Goal: Task Accomplishment & Management: Use online tool/utility

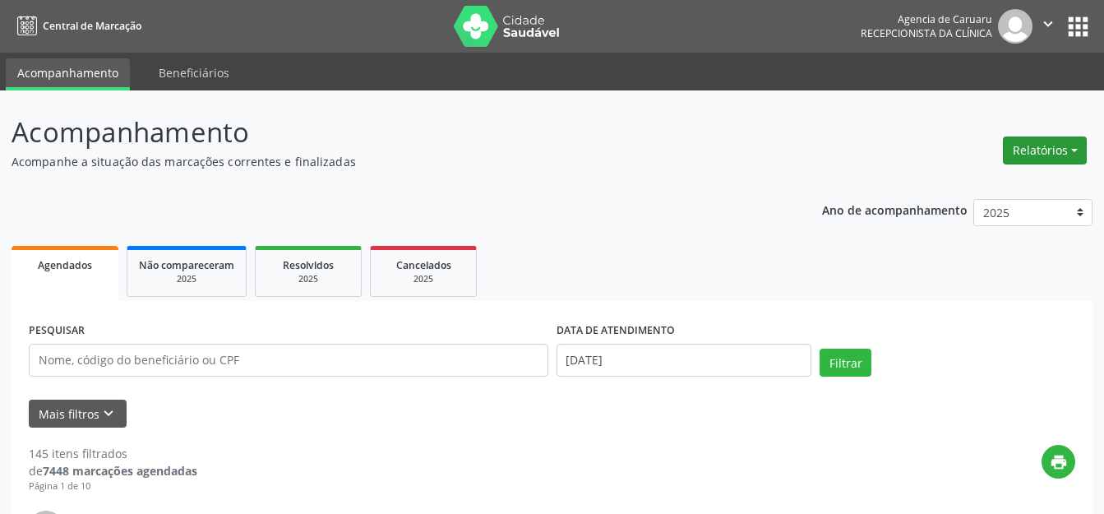
click at [1060, 143] on button "Relatórios" at bounding box center [1045, 151] width 84 height 28
click at [984, 176] on link "Agendamentos" at bounding box center [999, 185] width 177 height 23
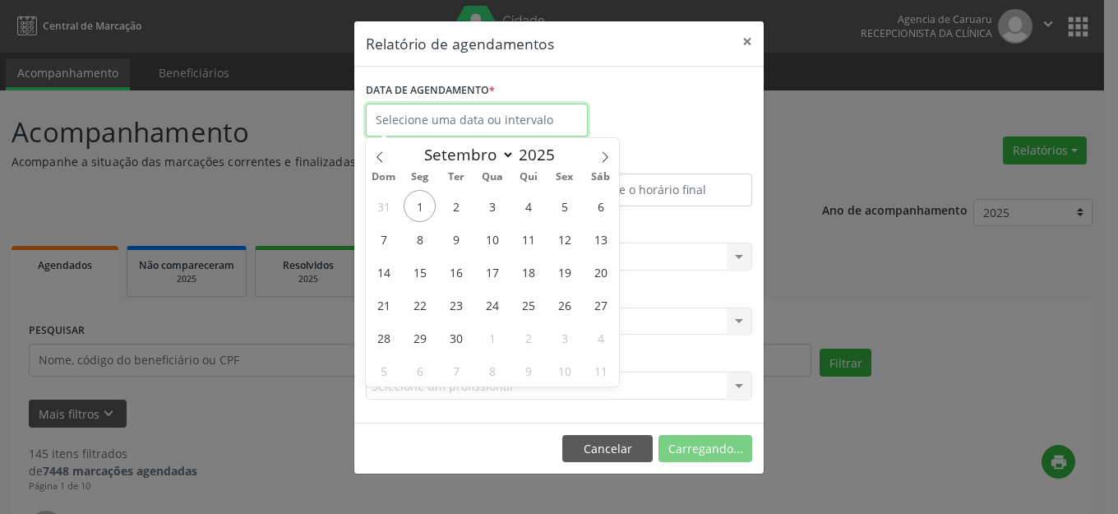
click at [467, 120] on input "text" at bounding box center [477, 120] width 222 height 33
click at [420, 210] on span "1" at bounding box center [420, 206] width 32 height 32
type input "01/09/2025"
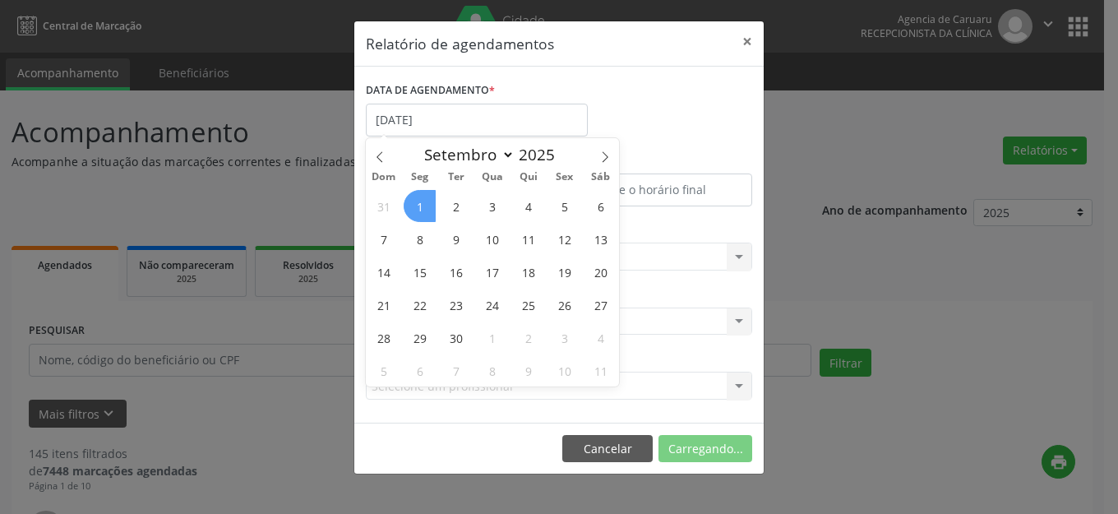
click at [420, 210] on span "1" at bounding box center [420, 206] width 32 height 32
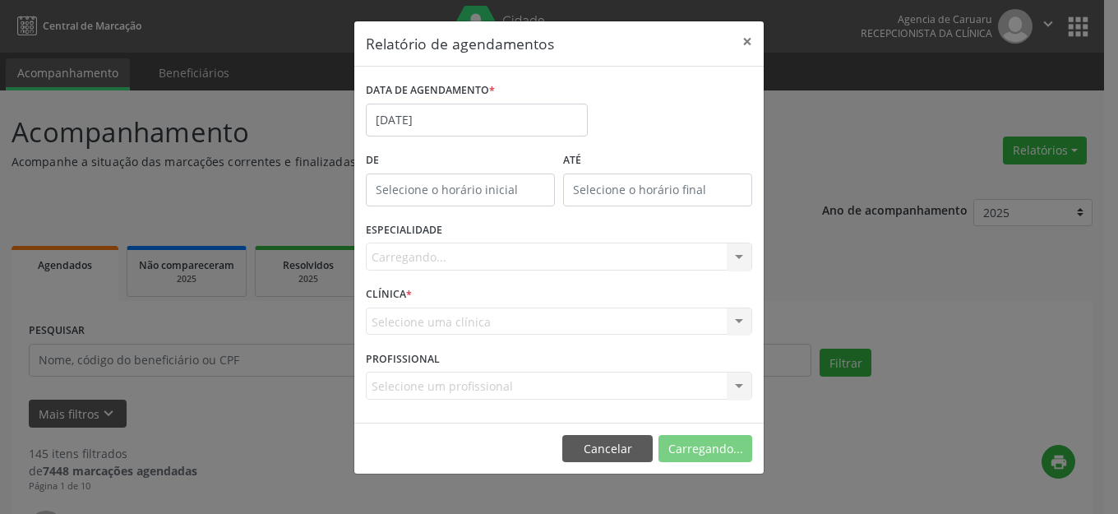
click at [490, 249] on div "Carregando... Nenhum resultado encontrado para: " " Não há nenhuma opção para s…" at bounding box center [559, 257] width 387 height 28
click at [734, 257] on div "Carregando... Nenhum resultado encontrado para: " " Não há nenhuma opção para s…" at bounding box center [559, 257] width 387 height 28
click at [729, 261] on div "Carregando... Nenhum resultado encontrado para: " " Não há nenhuma opção para s…" at bounding box center [559, 257] width 387 height 28
click at [623, 241] on div "ESPECIALIDADE Seleciona uma especialidade Nenhum resultado encontrado para: " "…" at bounding box center [559, 250] width 395 height 64
click at [604, 251] on div "Seleciona uma especialidade" at bounding box center [559, 257] width 387 height 28
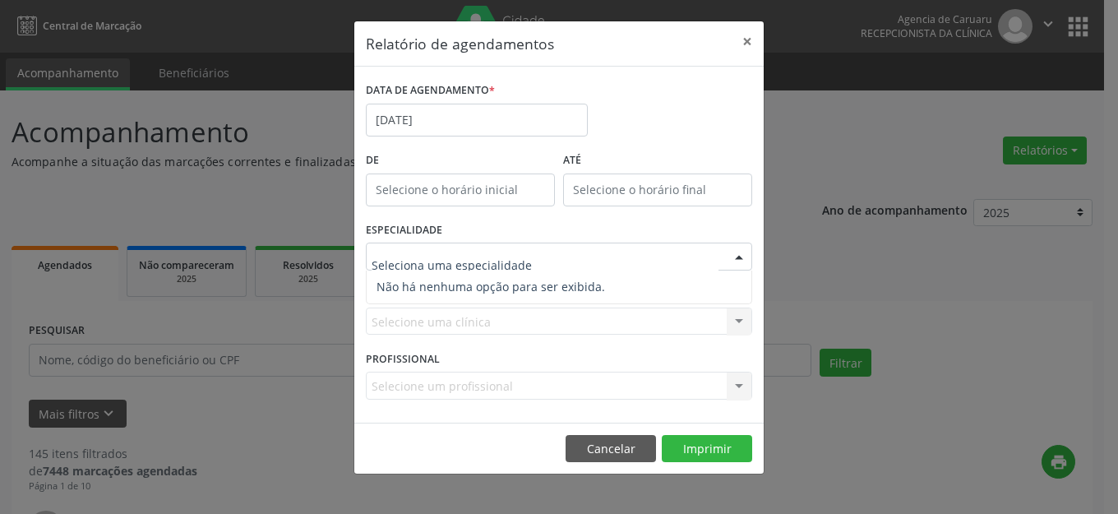
click at [466, 271] on span "Não há nenhuma opção para ser exibida." at bounding box center [559, 287] width 385 height 33
click at [750, 36] on button "×" at bounding box center [747, 41] width 33 height 40
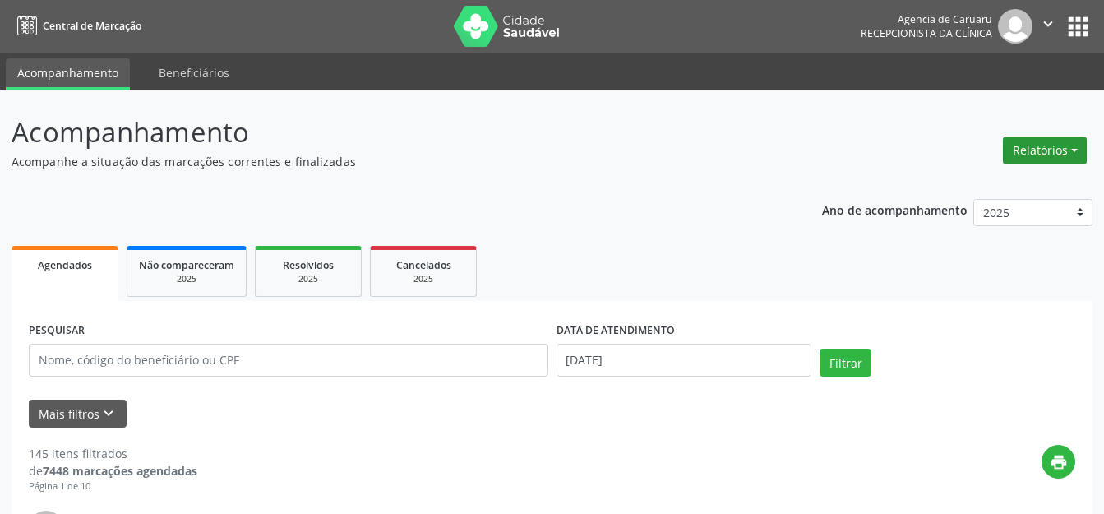
click at [1039, 153] on button "Relatórios" at bounding box center [1045, 151] width 84 height 28
click at [966, 185] on link "Agendamentos" at bounding box center [999, 185] width 177 height 23
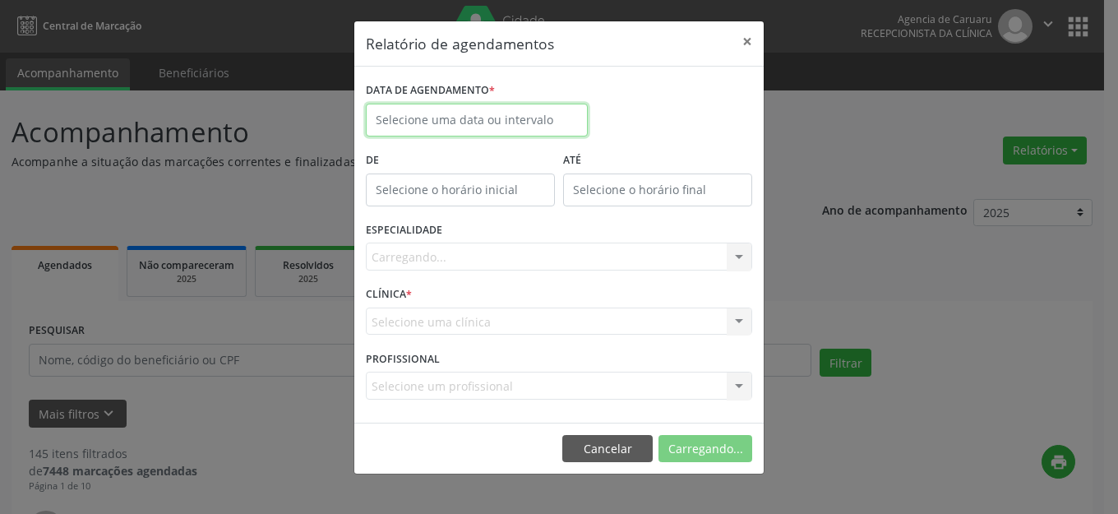
click at [491, 122] on body "Central de Marcação Agencia de Caruaru Recepcionista da clínica  Configurações…" at bounding box center [559, 257] width 1118 height 514
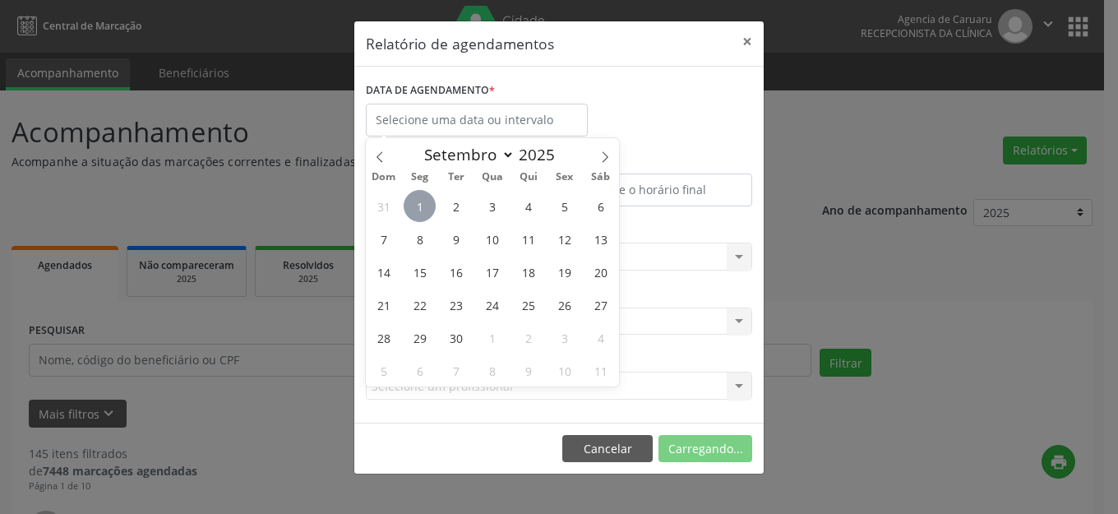
click at [412, 210] on span "1" at bounding box center [420, 206] width 32 height 32
type input "01/09/2025"
click at [412, 209] on span "1" at bounding box center [420, 206] width 32 height 32
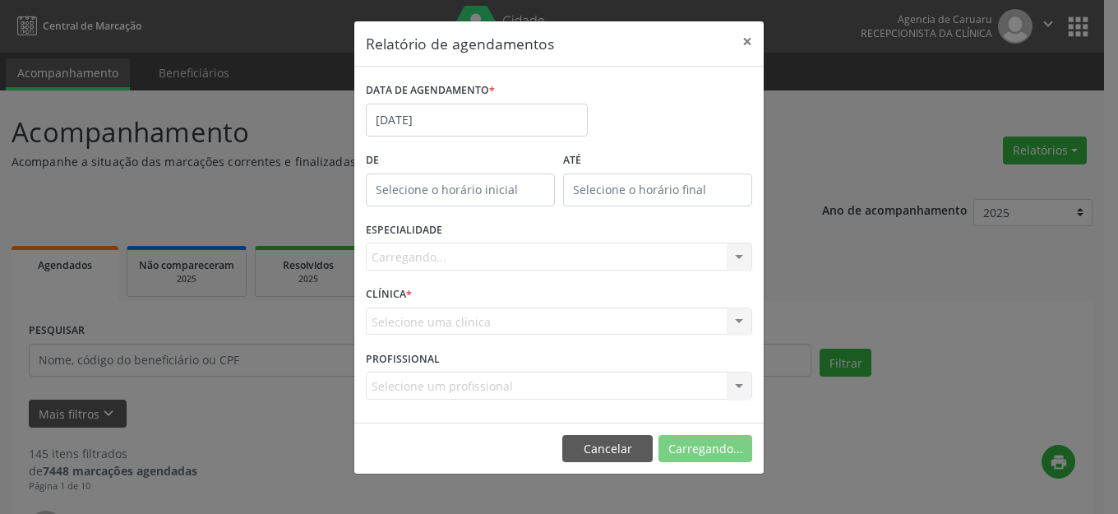
click at [451, 242] on div "ESPECIALIDADE Carregando... Nenhum resultado encontrado para: " " Não há nenhum…" at bounding box center [559, 250] width 395 height 64
click at [581, 249] on div at bounding box center [559, 257] width 387 height 28
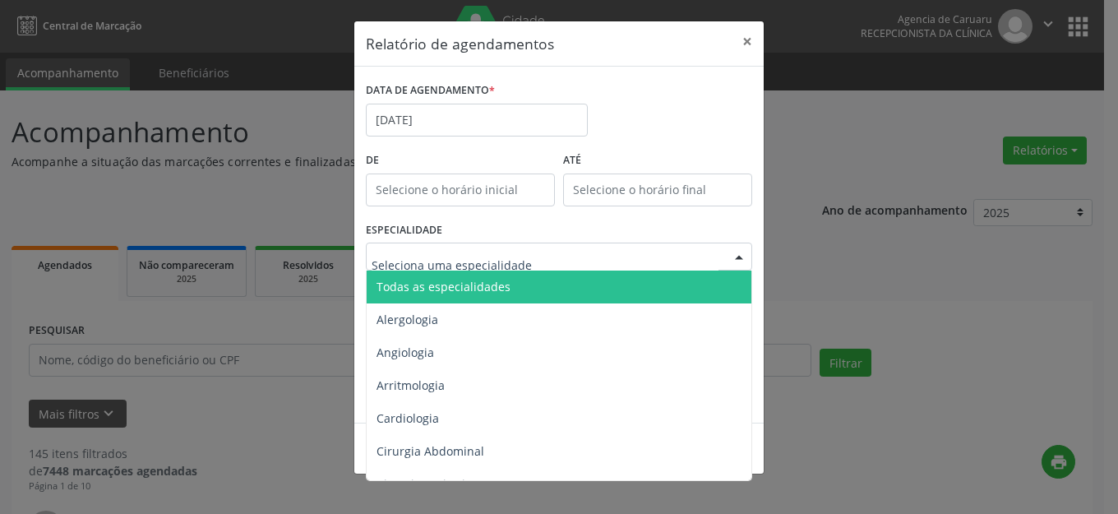
click at [530, 287] on span "Todas as especialidades" at bounding box center [560, 287] width 387 height 33
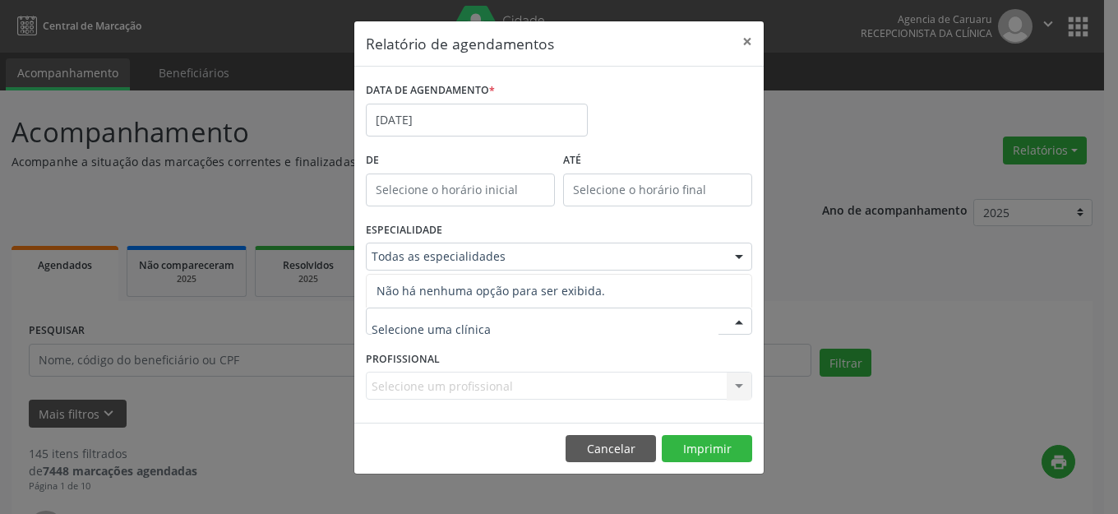
click at [549, 322] on div at bounding box center [559, 322] width 387 height 28
click at [553, 297] on span "Não há nenhuma opção para ser exibida." at bounding box center [559, 291] width 385 height 33
click at [655, 153] on label "ATÉ" at bounding box center [657, 160] width 189 height 25
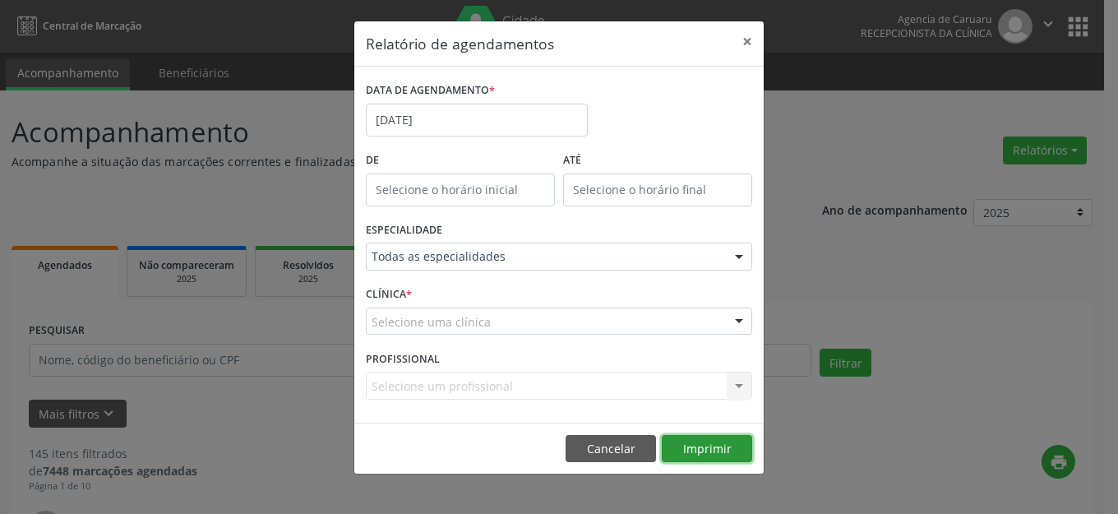
click at [693, 440] on button "Imprimir" at bounding box center [707, 449] width 90 height 28
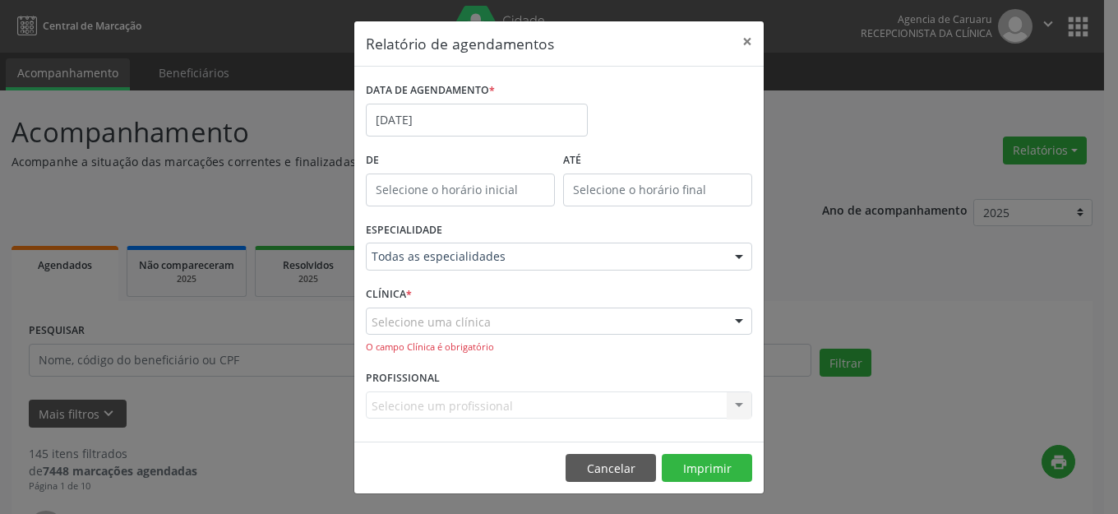
click at [590, 325] on div "Selecione uma clínica" at bounding box center [559, 322] width 387 height 28
click at [605, 292] on span "Não há nenhuma opção para ser exibida." at bounding box center [559, 291] width 385 height 33
click at [595, 293] on span "Não há nenhuma opção para ser exibida." at bounding box center [559, 291] width 385 height 33
click at [750, 38] on button "×" at bounding box center [747, 41] width 33 height 40
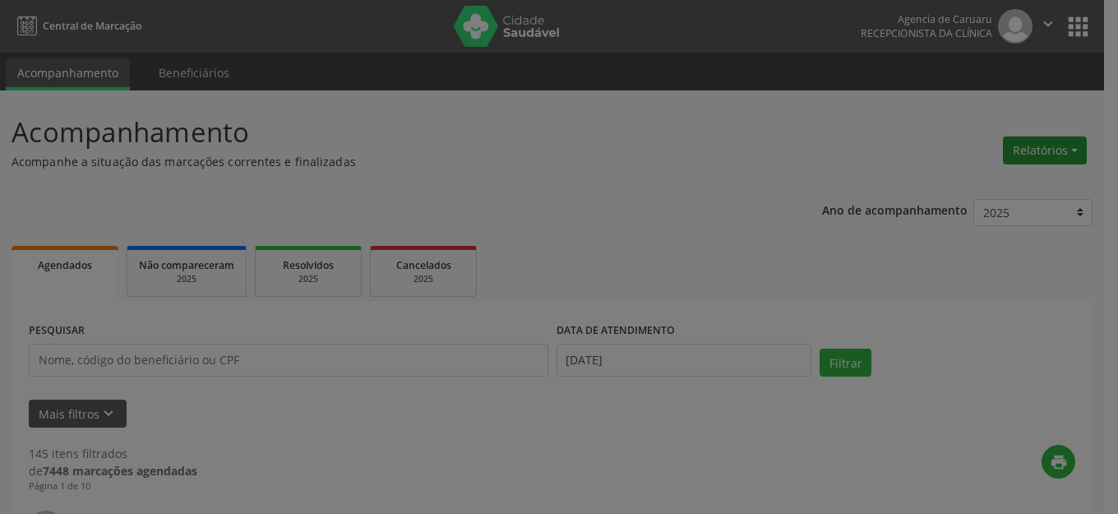
click at [1019, 150] on button "Relatórios" at bounding box center [1045, 151] width 84 height 28
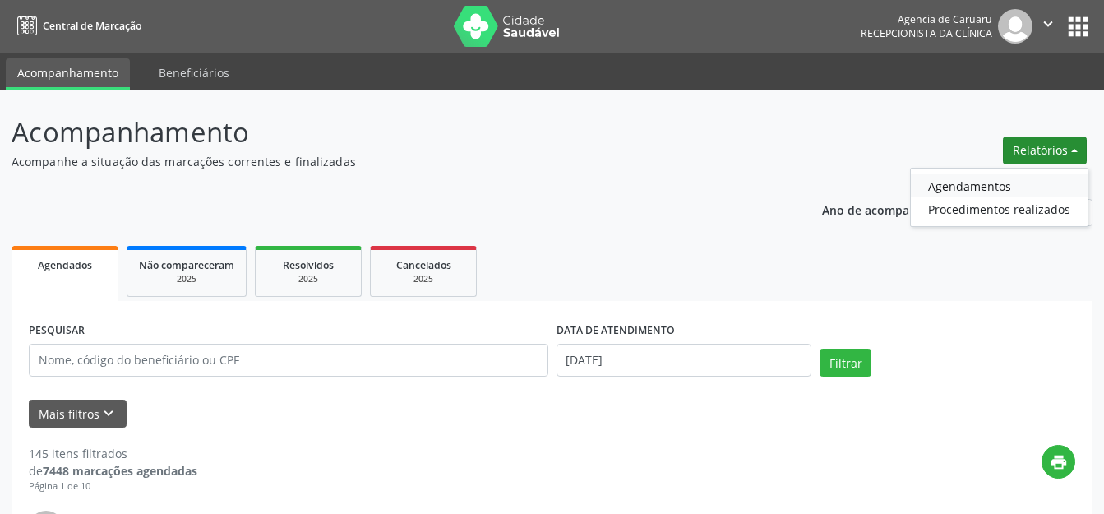
click at [954, 189] on link "Agendamentos" at bounding box center [999, 185] width 177 height 23
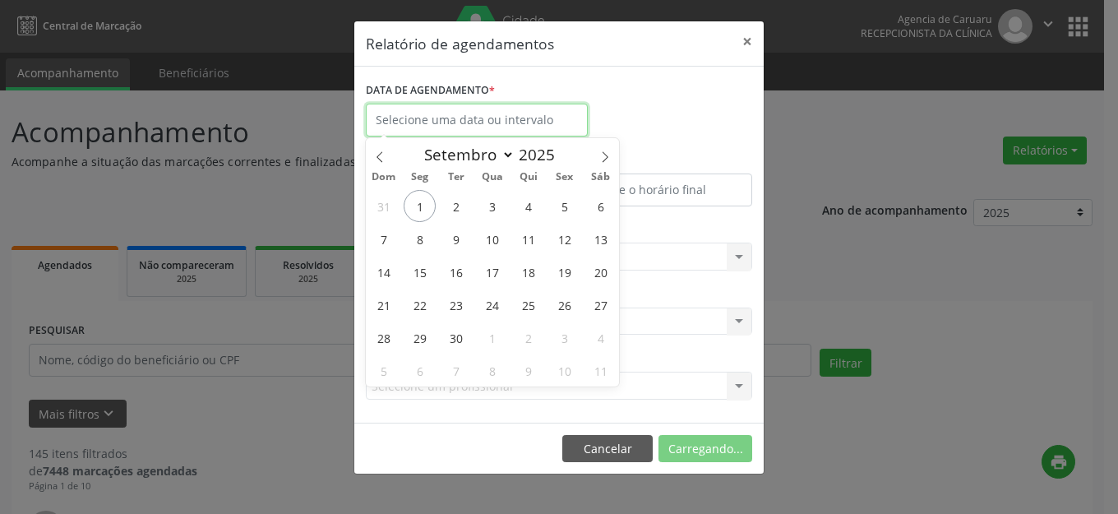
click at [507, 120] on input "text" at bounding box center [477, 120] width 222 height 33
click at [420, 206] on span "1" at bounding box center [420, 206] width 32 height 32
type input "01/09/2025"
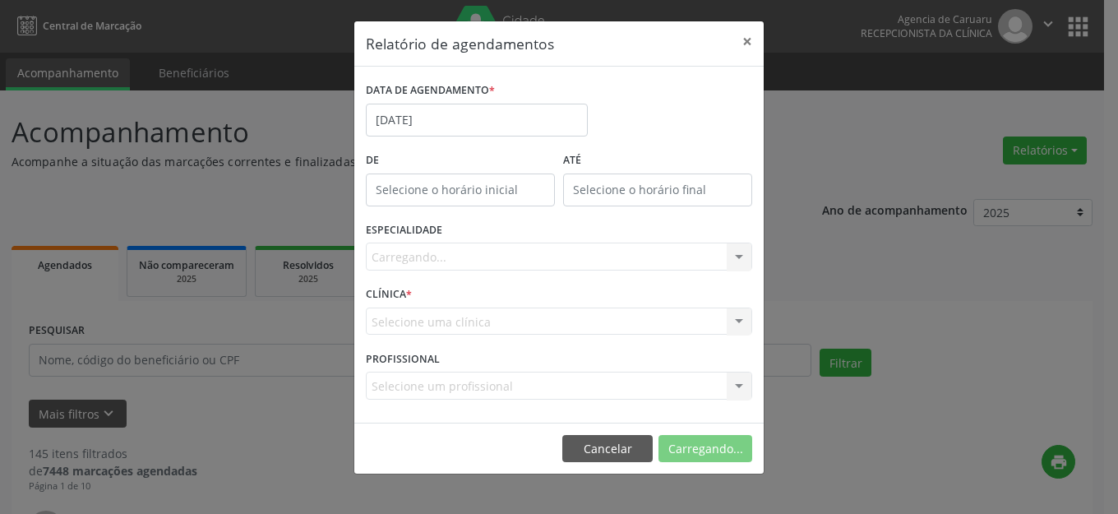
click at [440, 261] on div "Carregando... Todas as especialidades Alergologia Angiologia Arritmologia Cardi…" at bounding box center [559, 257] width 387 height 28
click at [526, 262] on div "Carregando... Todas as especialidades Alergologia Angiologia Arritmologia Cardi…" at bounding box center [559, 257] width 387 height 28
click at [535, 250] on div "Seleciona uma especialidade" at bounding box center [559, 257] width 387 height 28
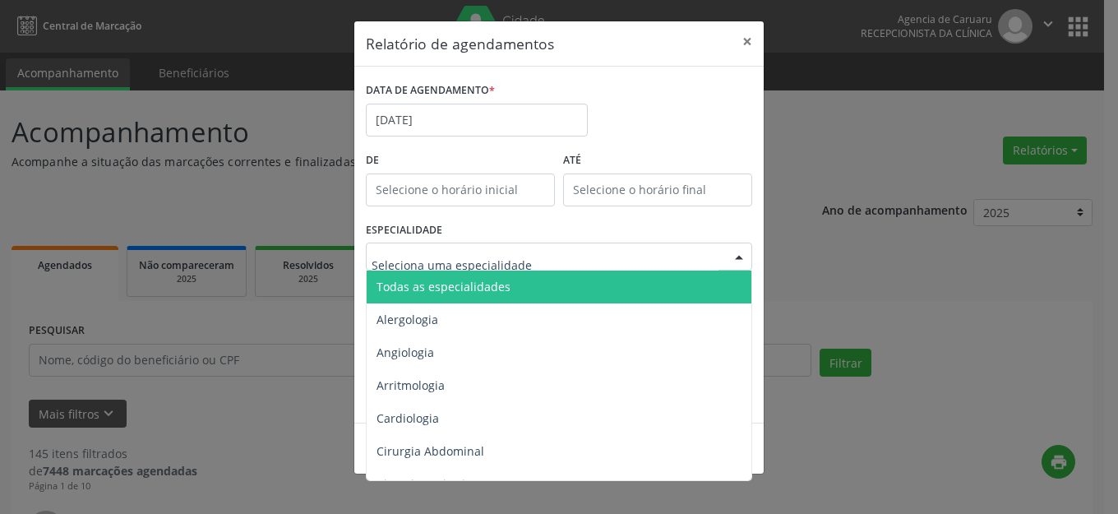
click at [536, 279] on span "Todas as especialidades" at bounding box center [560, 287] width 387 height 33
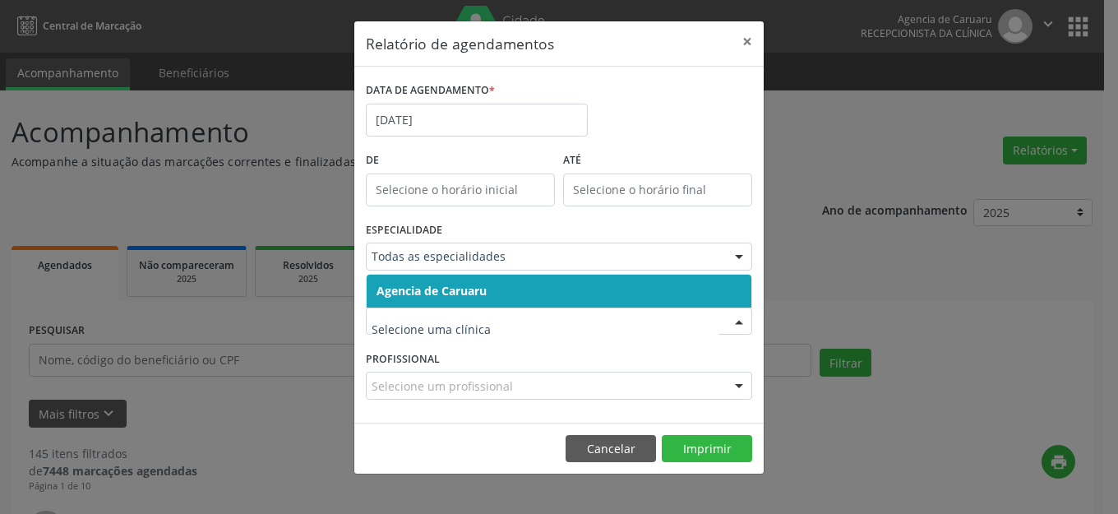
click at [549, 285] on span "Agencia de Caruaru" at bounding box center [559, 291] width 385 height 33
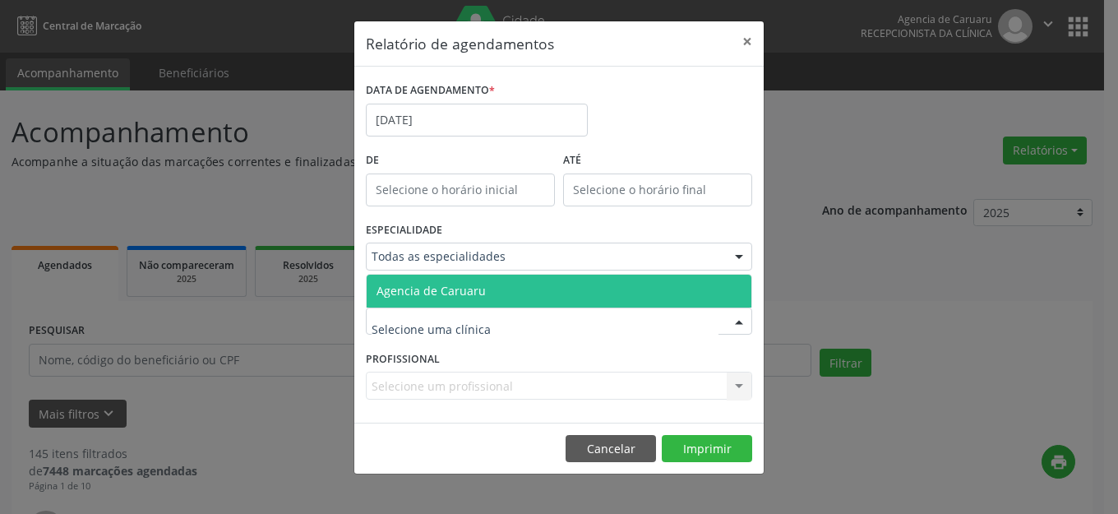
click at [534, 319] on div at bounding box center [559, 322] width 387 height 28
click at [489, 287] on span "Agencia de Caruaru" at bounding box center [559, 291] width 385 height 33
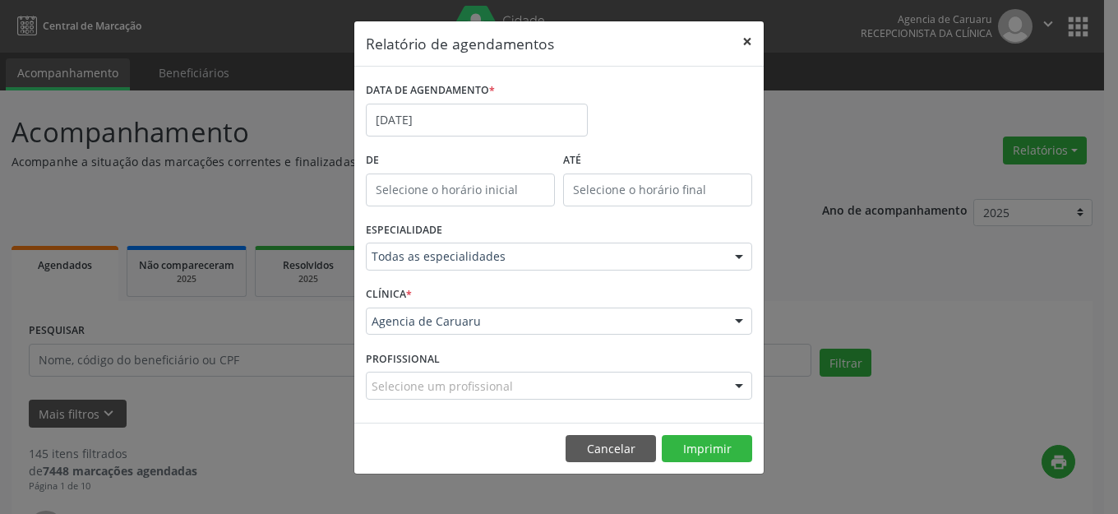
click at [751, 39] on button "×" at bounding box center [747, 41] width 33 height 40
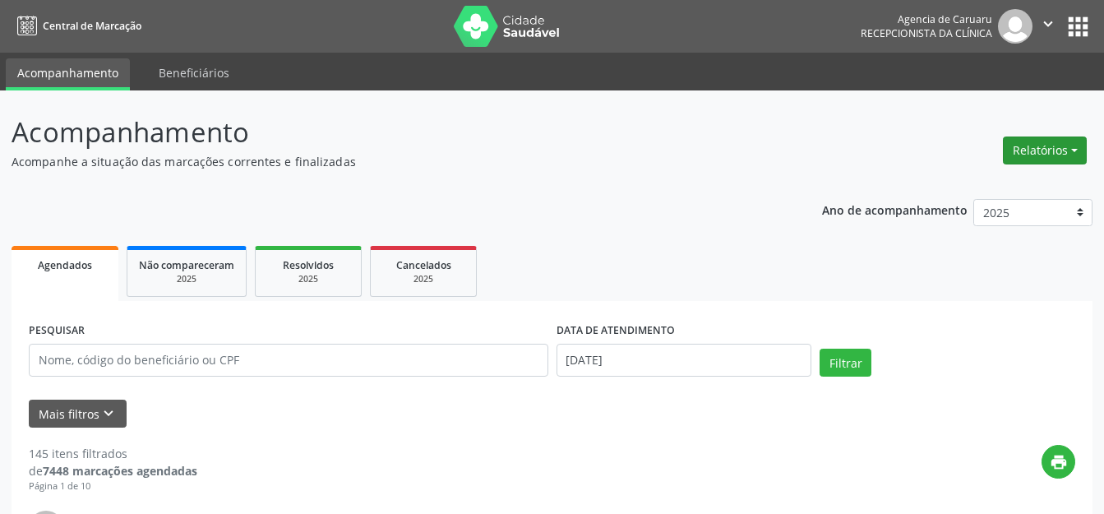
click at [1026, 141] on button "Relatórios" at bounding box center [1045, 151] width 84 height 28
click at [940, 184] on link "Agendamentos" at bounding box center [999, 185] width 177 height 23
select select "8"
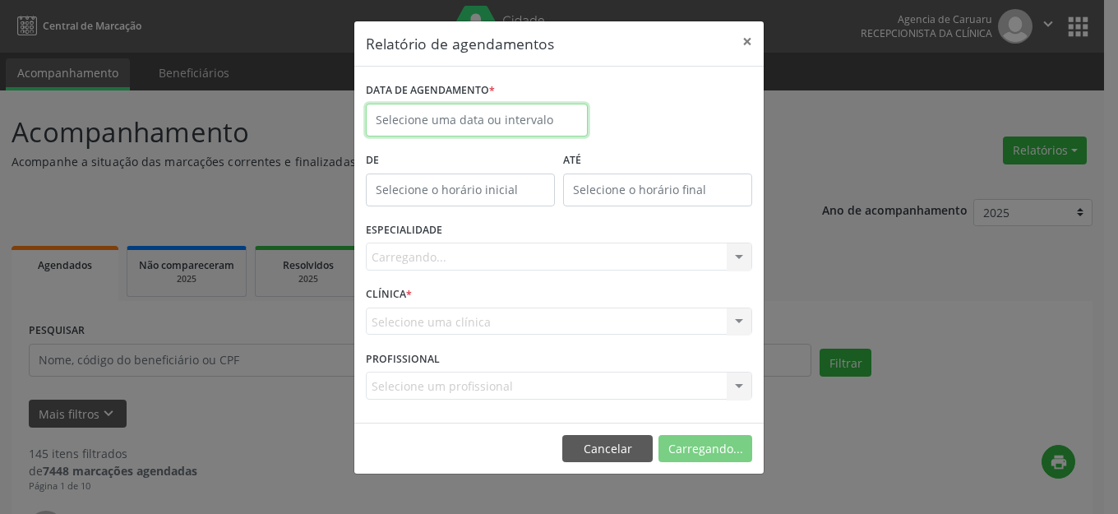
click at [493, 126] on body "Central de Marcação Agencia de Caruaru Recepcionista da clínica  Configurações…" at bounding box center [559, 257] width 1118 height 514
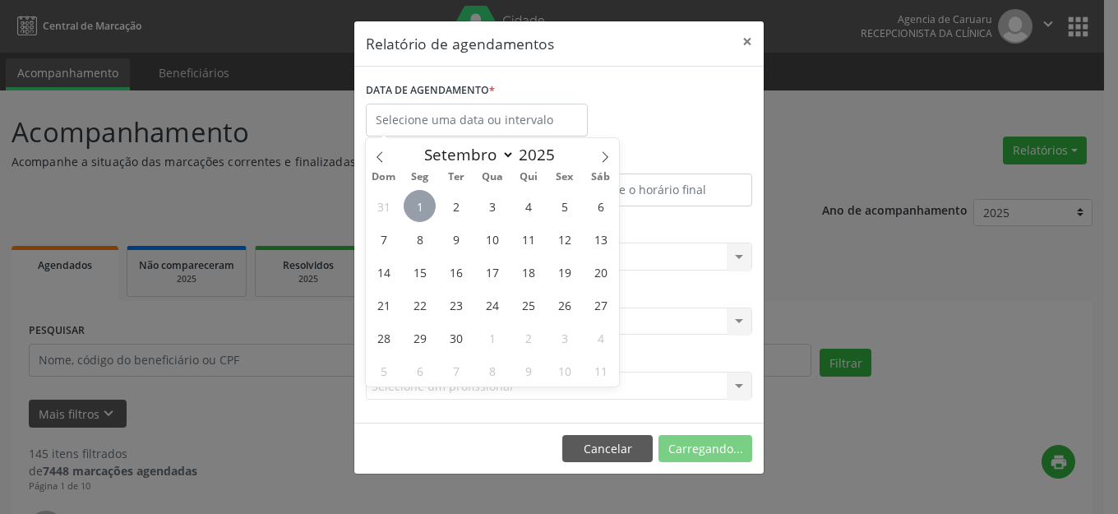
click at [414, 210] on span "1" at bounding box center [420, 206] width 32 height 32
type input "01/09/2025"
click at [414, 210] on span "1" at bounding box center [420, 206] width 32 height 32
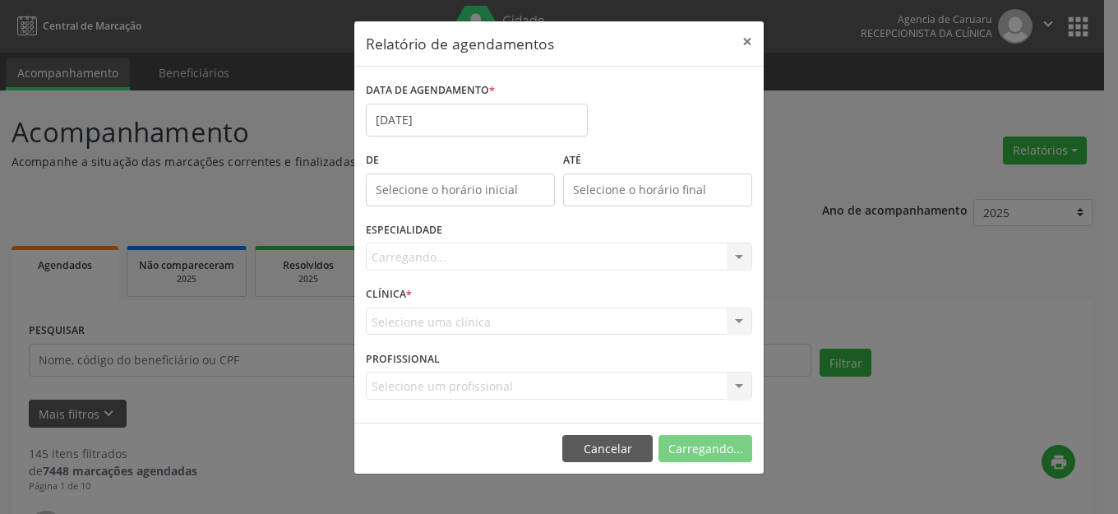
click at [440, 268] on div "Carregando... Todas as especialidades Alergologia Angiologia Arritmologia Cardi…" at bounding box center [559, 257] width 387 height 28
click at [456, 259] on div "Carregando... Todas as especialidades Alergologia Angiologia Arritmologia Cardi…" at bounding box center [559, 257] width 387 height 28
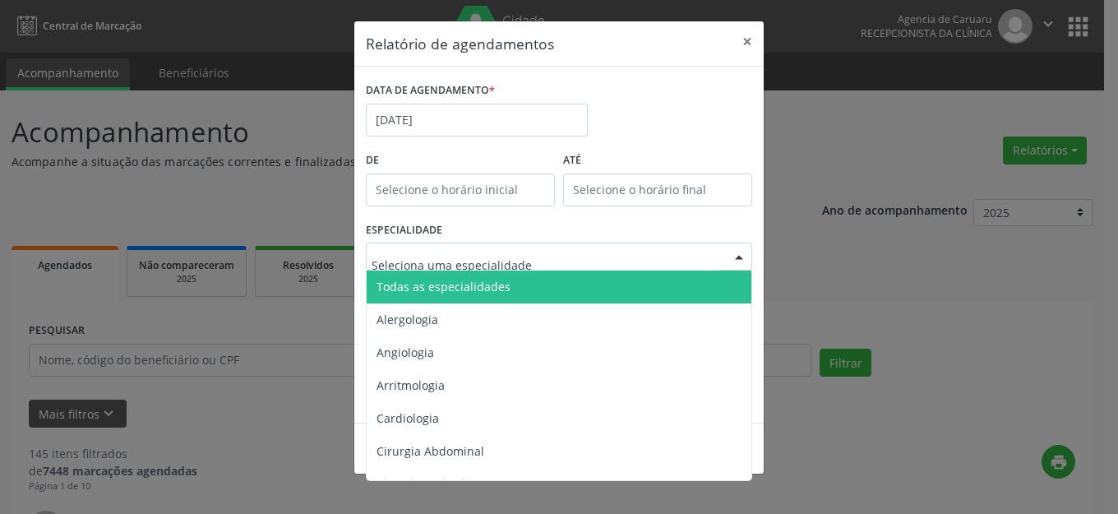
click at [416, 272] on span "Todas as especialidades" at bounding box center [560, 287] width 387 height 33
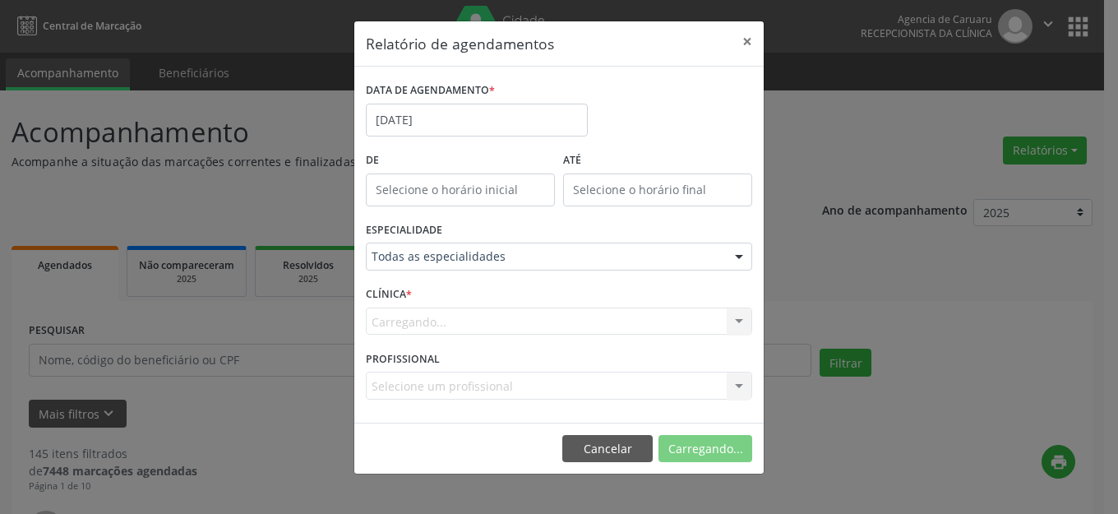
click at [461, 313] on div "Carregando... Agencia de Caruaru Nenhum resultado encontrado para: " " Não há n…" at bounding box center [559, 322] width 387 height 28
click at [692, 458] on button "Imprimir" at bounding box center [707, 449] width 90 height 28
click at [750, 34] on button "×" at bounding box center [747, 41] width 33 height 40
